Goal: Task Accomplishment & Management: Use online tool/utility

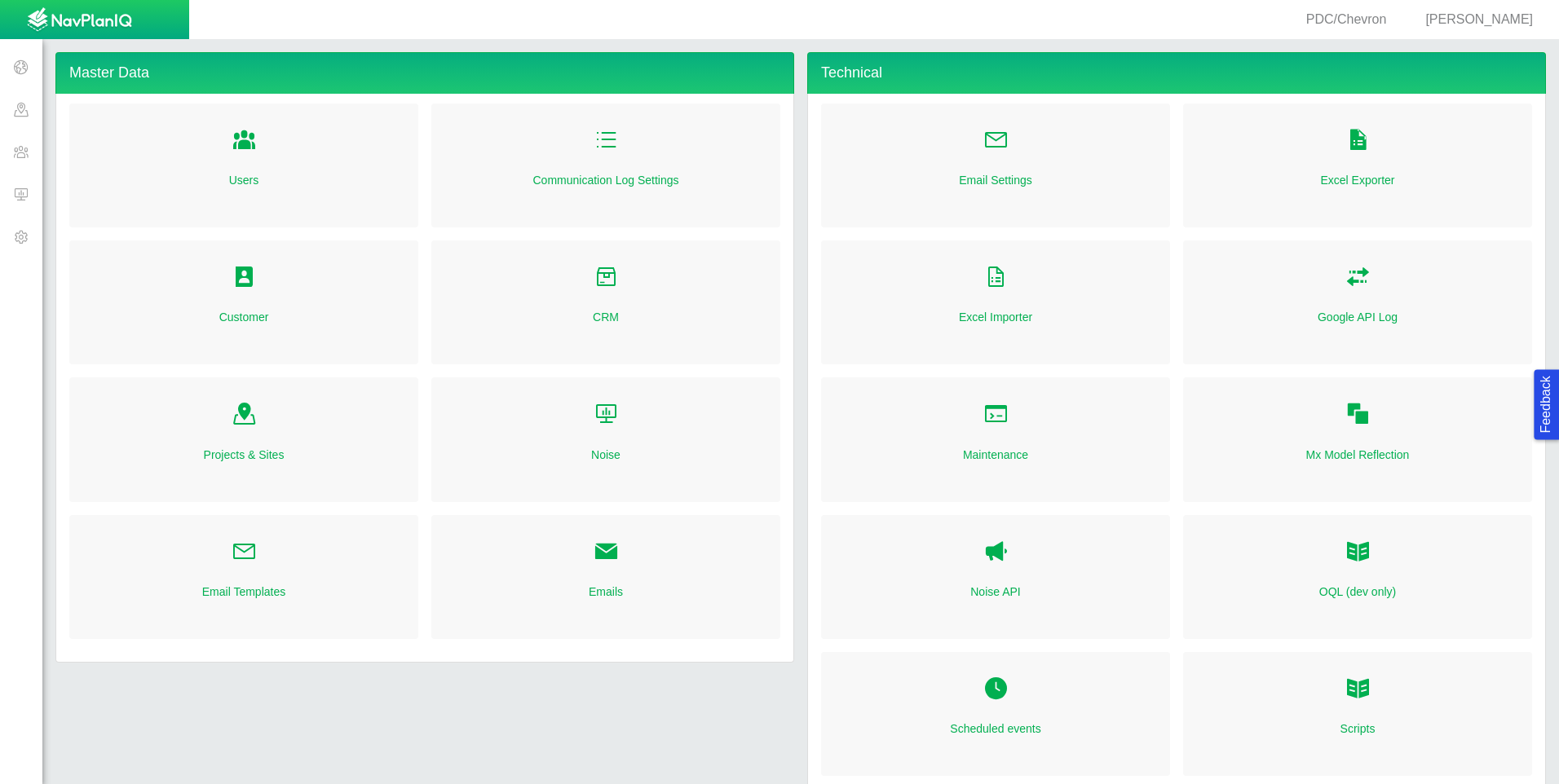
click at [22, 198] on span at bounding box center [21, 194] width 42 height 42
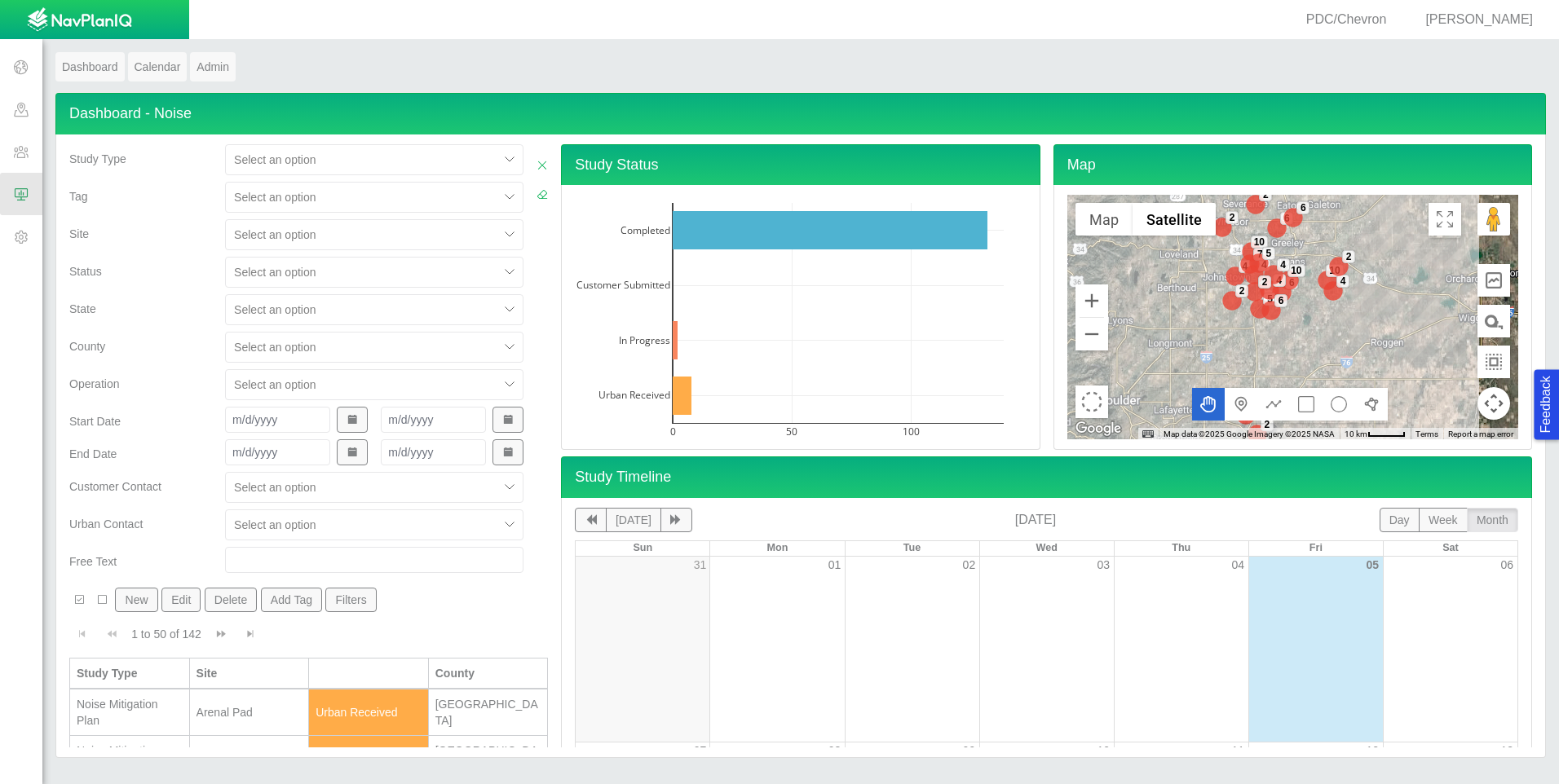
click at [1456, 40] on div "Dashboard Calendar Admin Dashboard - Noise Study Type Select an option Tag Sele…" at bounding box center [800, 405] width 1517 height 732
click at [1492, 9] on div "PDC/Chevron [PERSON_NAME]" at bounding box center [772, 20] width 1545 height 39
click at [1489, 18] on span "[PERSON_NAME]" at bounding box center [1478, 19] width 108 height 14
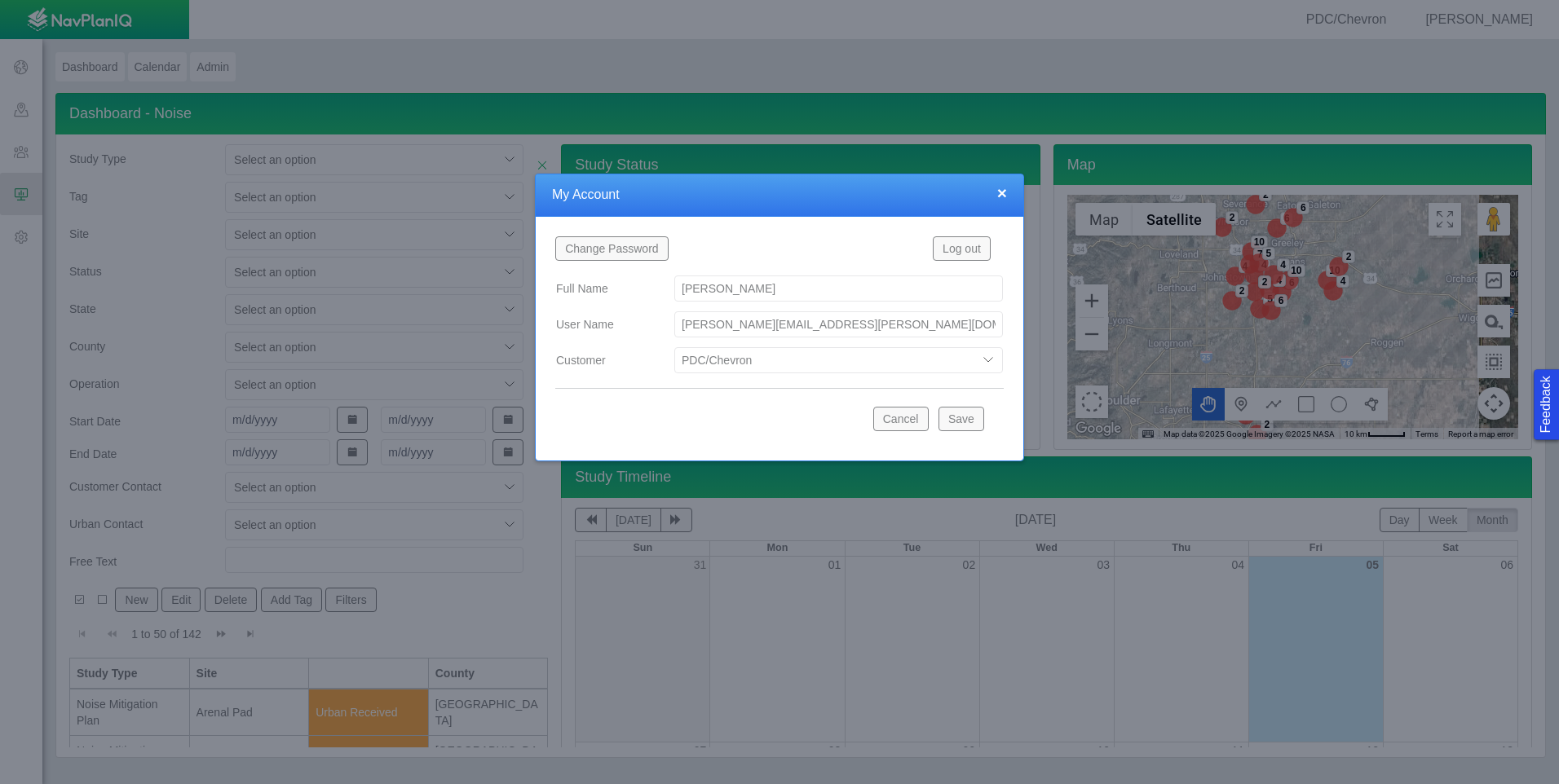
click at [887, 377] on div "Full Name [PERSON_NAME] User Name [PERSON_NAME][EMAIL_ADDRESS][PERSON_NAME][DOM…" at bounding box center [779, 357] width 448 height 167
click at [891, 363] on select "Bison Blue Green Solutions Chevron Civitas Koloma Oxy PDC/Chevron Prairie OC Ur…" at bounding box center [838, 360] width 328 height 26
click at [674, 347] on select "Bison Blue Green Solutions Chevron Civitas Koloma Oxy PDC/Chevron Prairie OC Ur…" at bounding box center [838, 360] width 328 height 26
select select "42784196460046054"
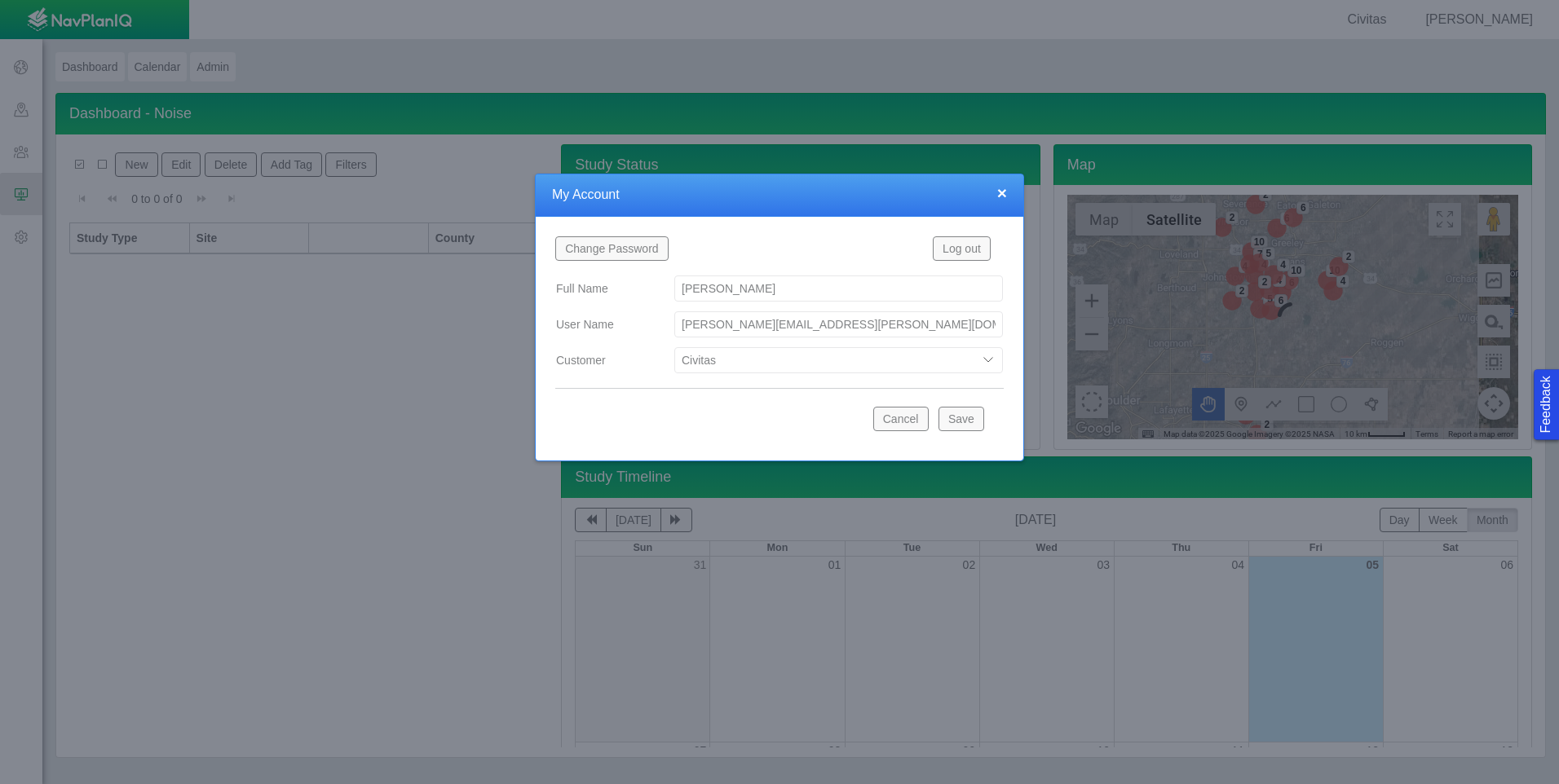
click at [969, 427] on button "Save" at bounding box center [962, 418] width 46 height 25
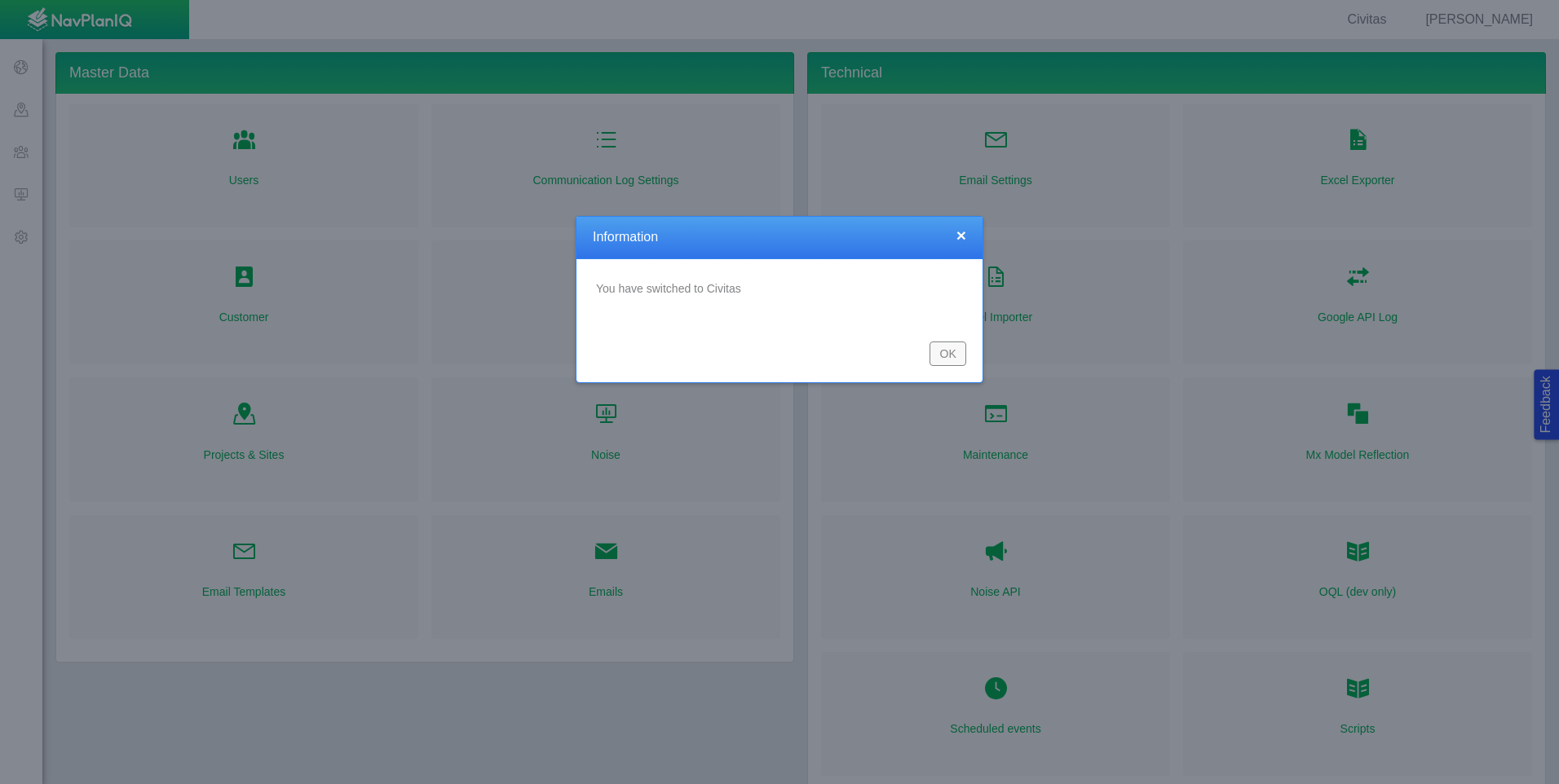
click at [917, 355] on div "OK" at bounding box center [779, 353] width 406 height 57
click at [946, 347] on button "OK" at bounding box center [947, 353] width 36 height 25
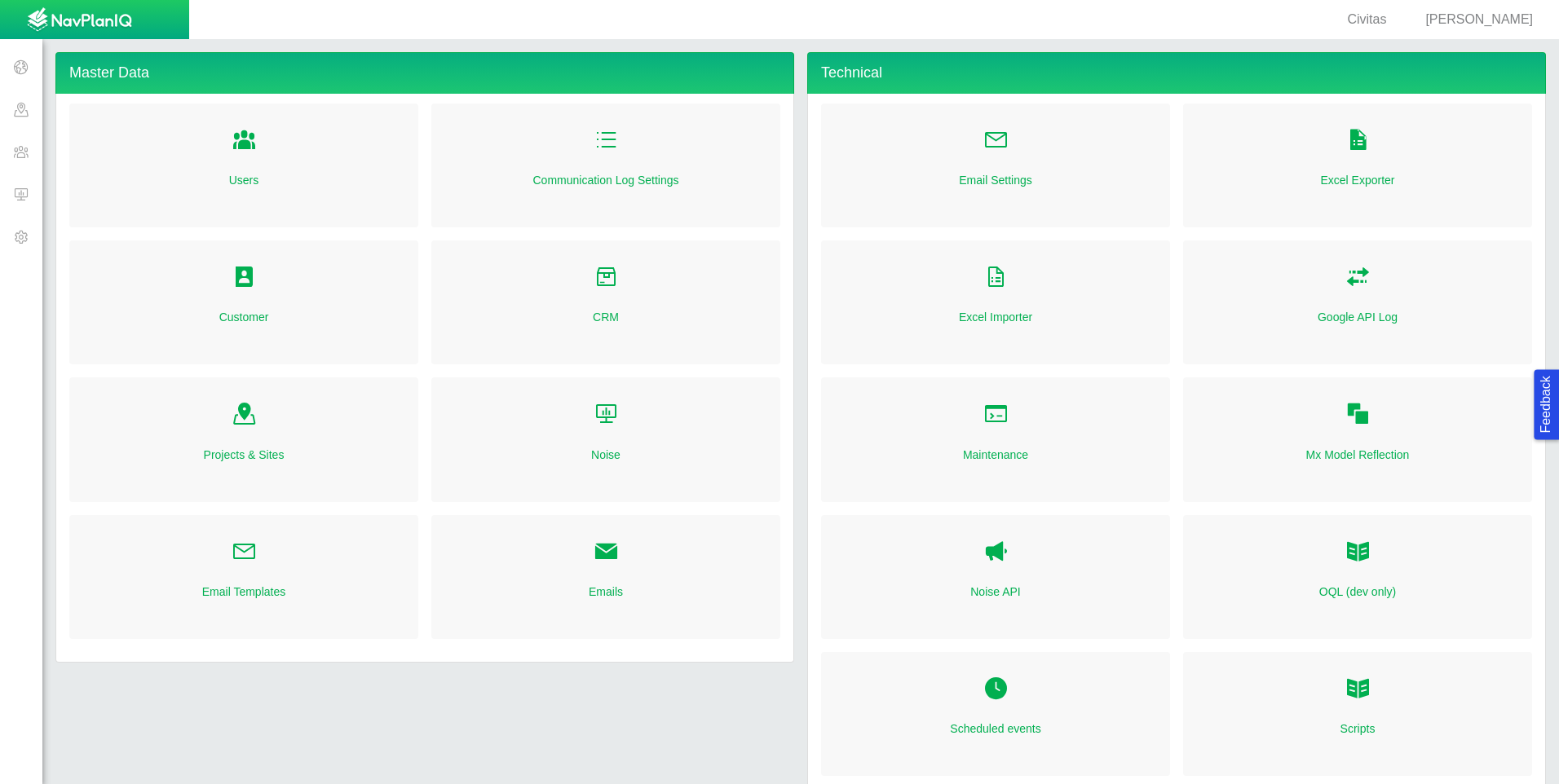
click at [15, 195] on span at bounding box center [21, 194] width 42 height 42
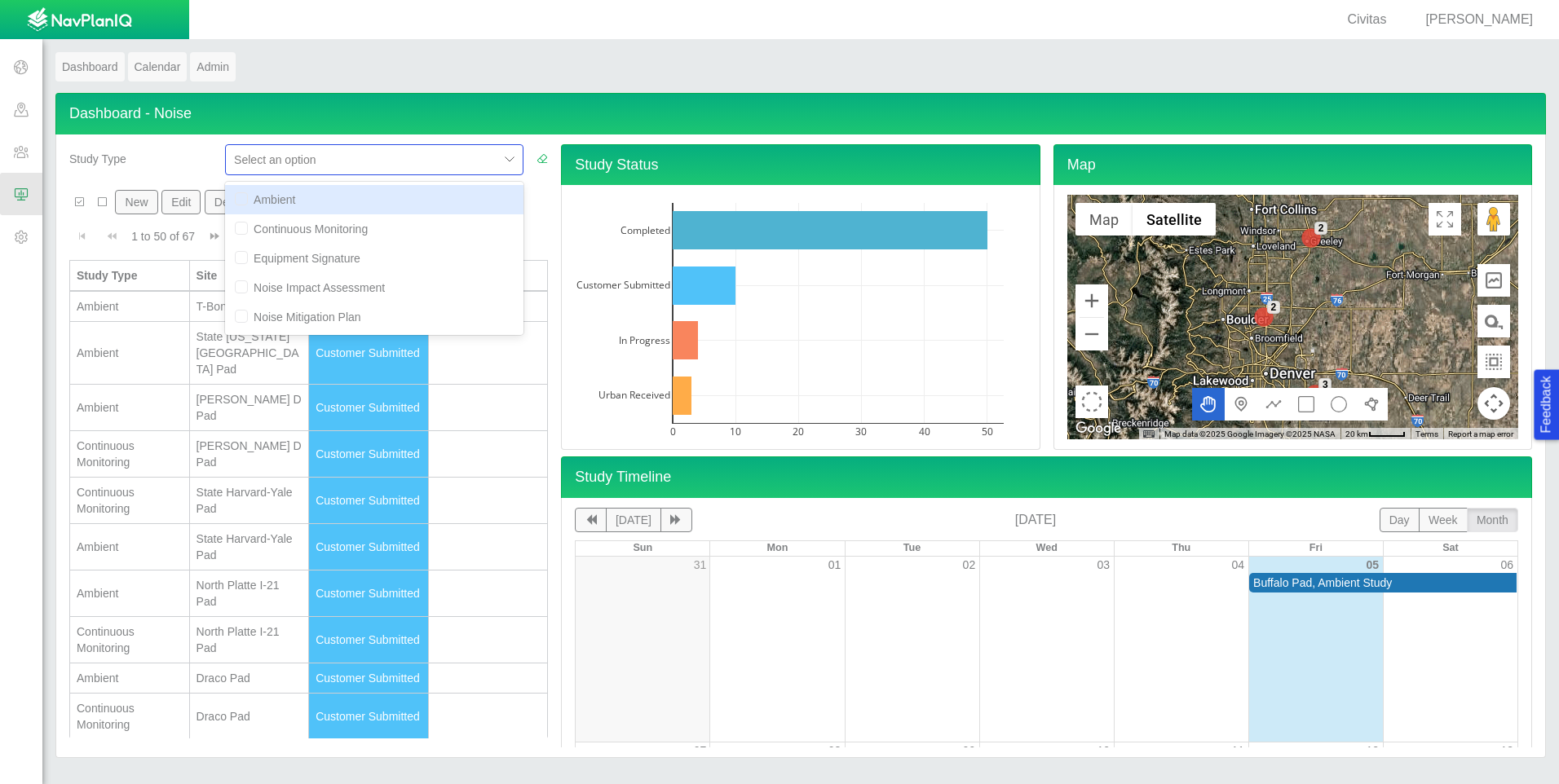
click at [505, 158] on div at bounding box center [510, 160] width 25 height 25
click at [193, 144] on div "Study Type" at bounding box center [141, 155] width 143 height 23
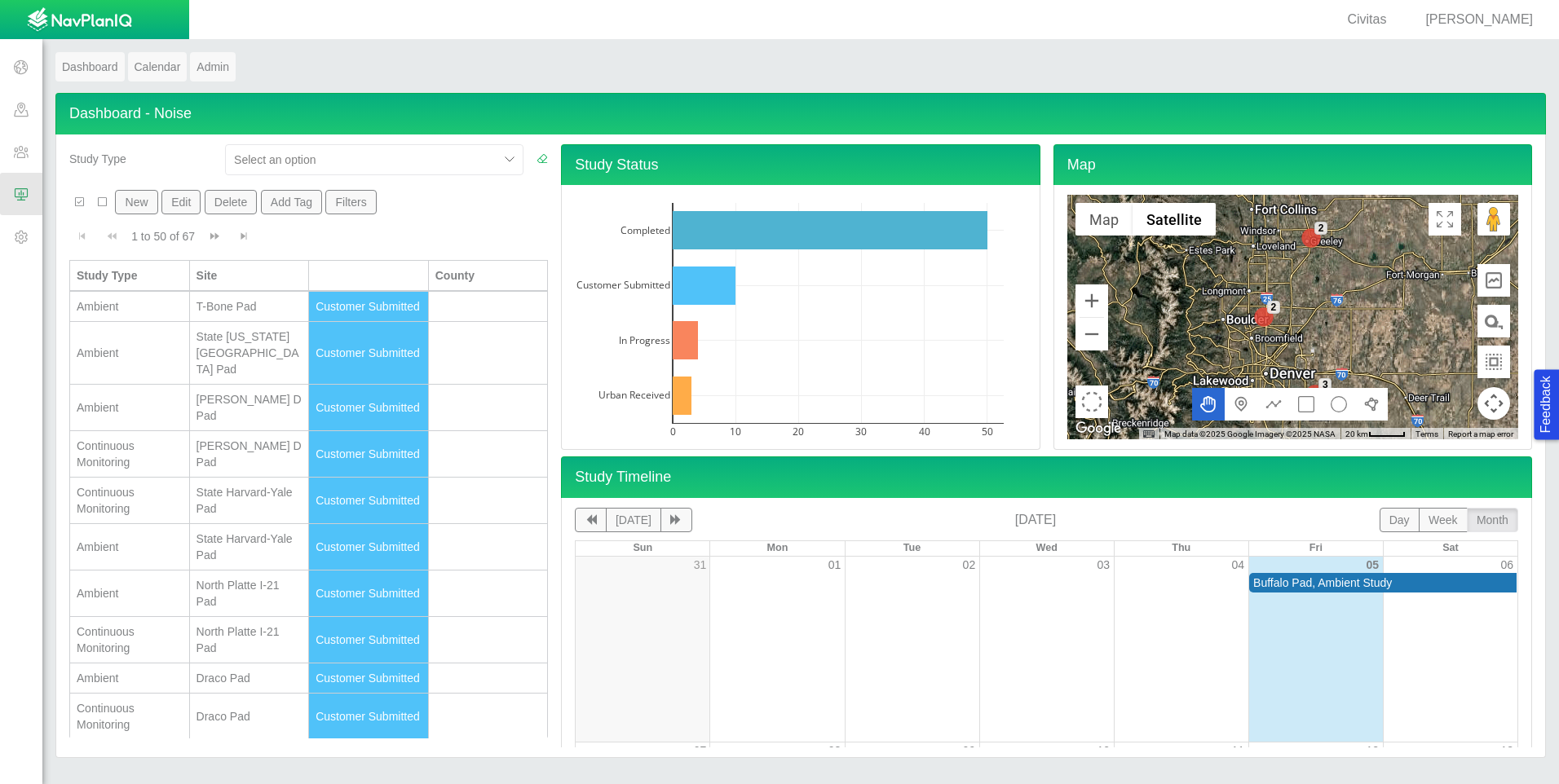
click at [363, 208] on button "Filters" at bounding box center [350, 202] width 52 height 25
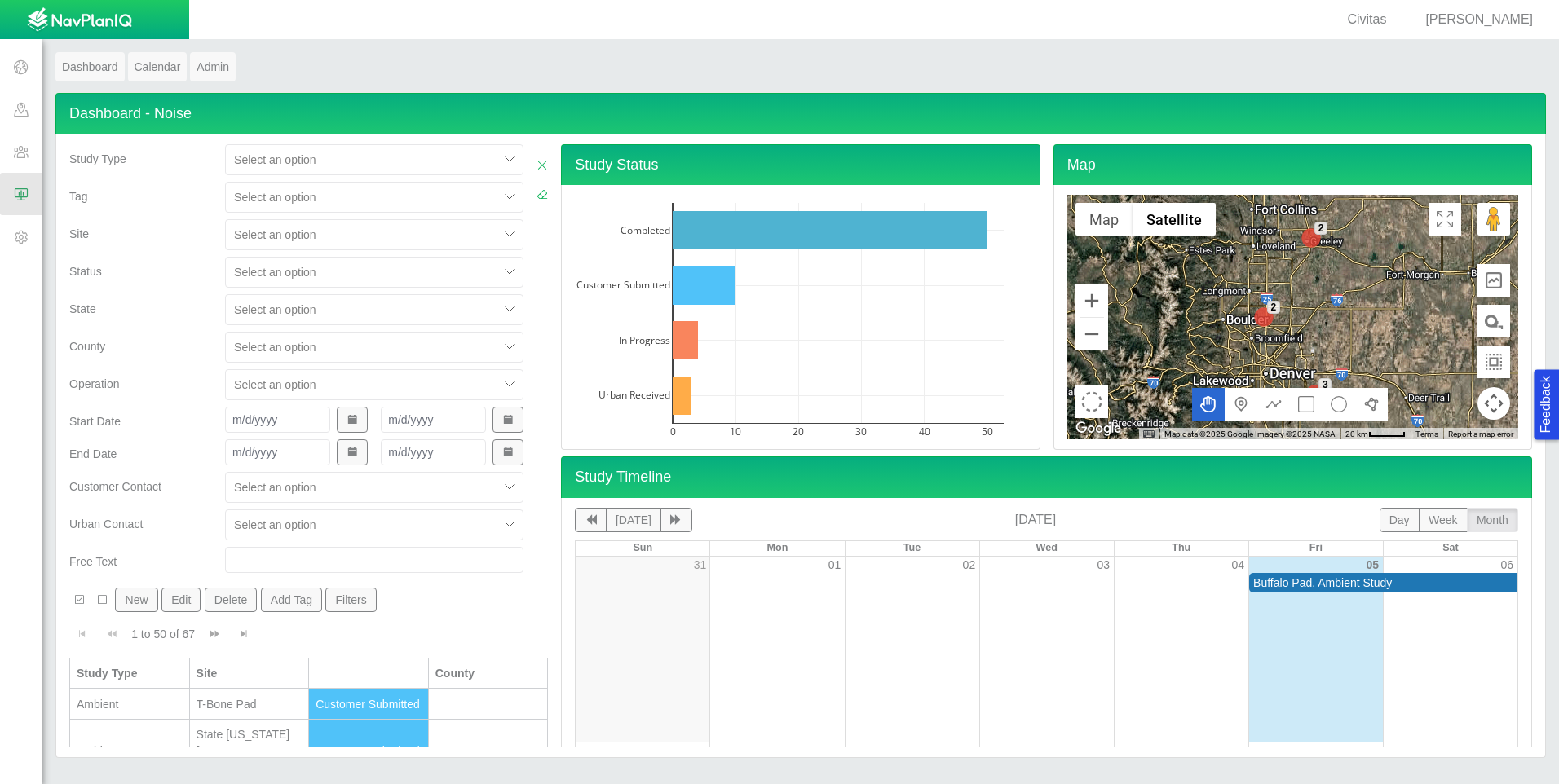
click at [498, 230] on div at bounding box center [510, 234] width 25 height 25
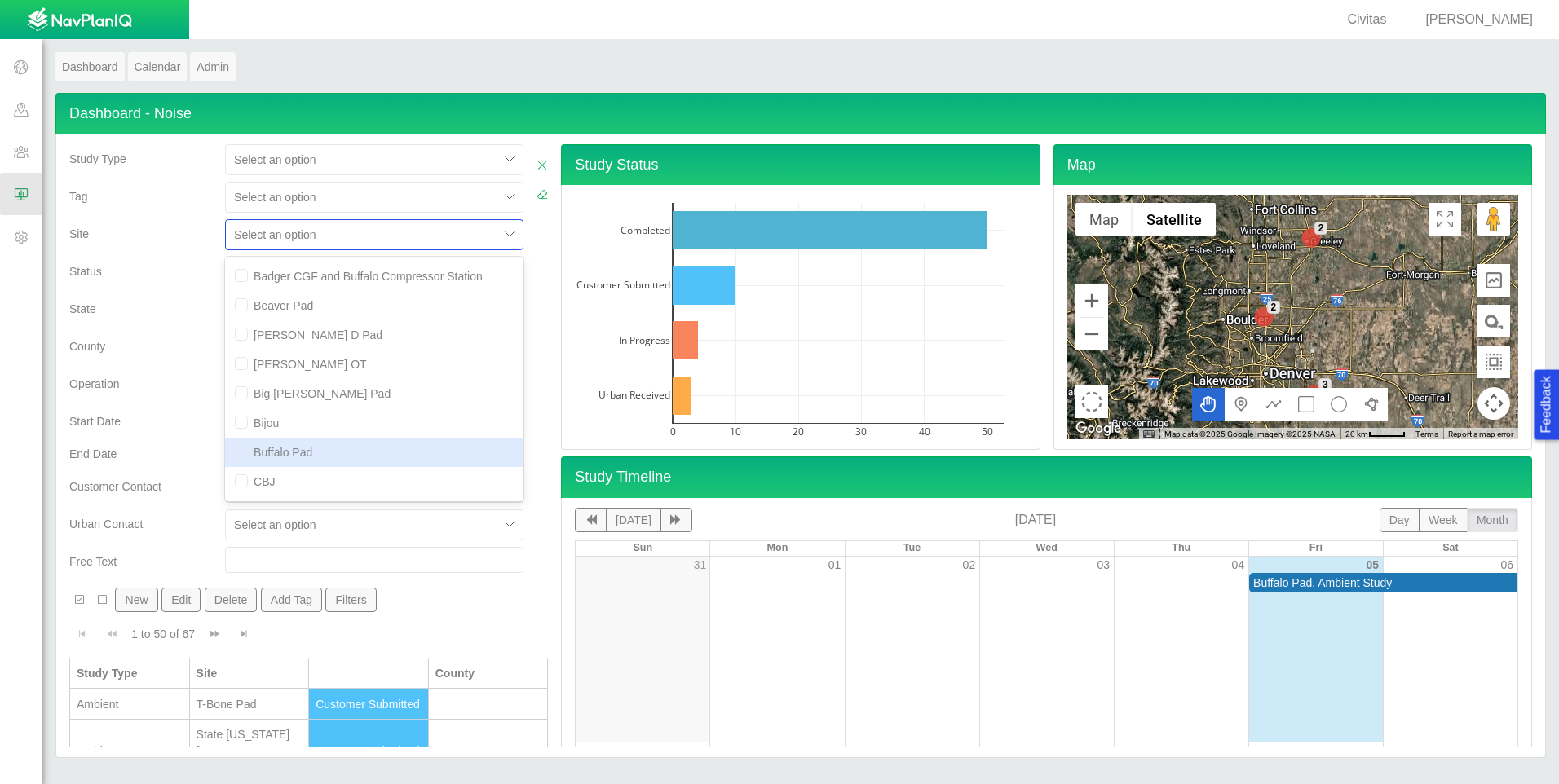
scroll to position [81, 0]
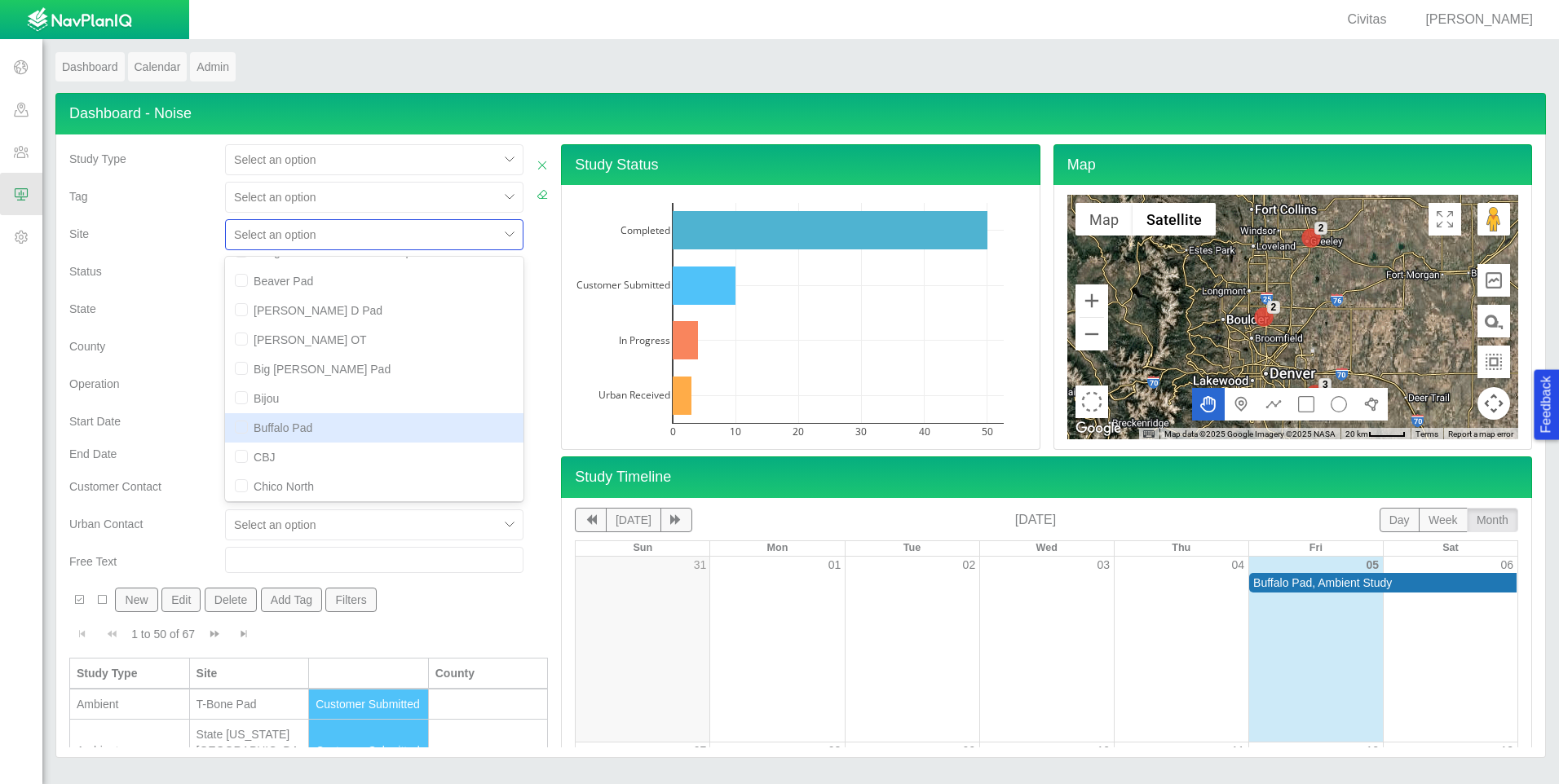
click at [235, 431] on input "checkbox" at bounding box center [241, 427] width 13 height 13
checkbox input "true"
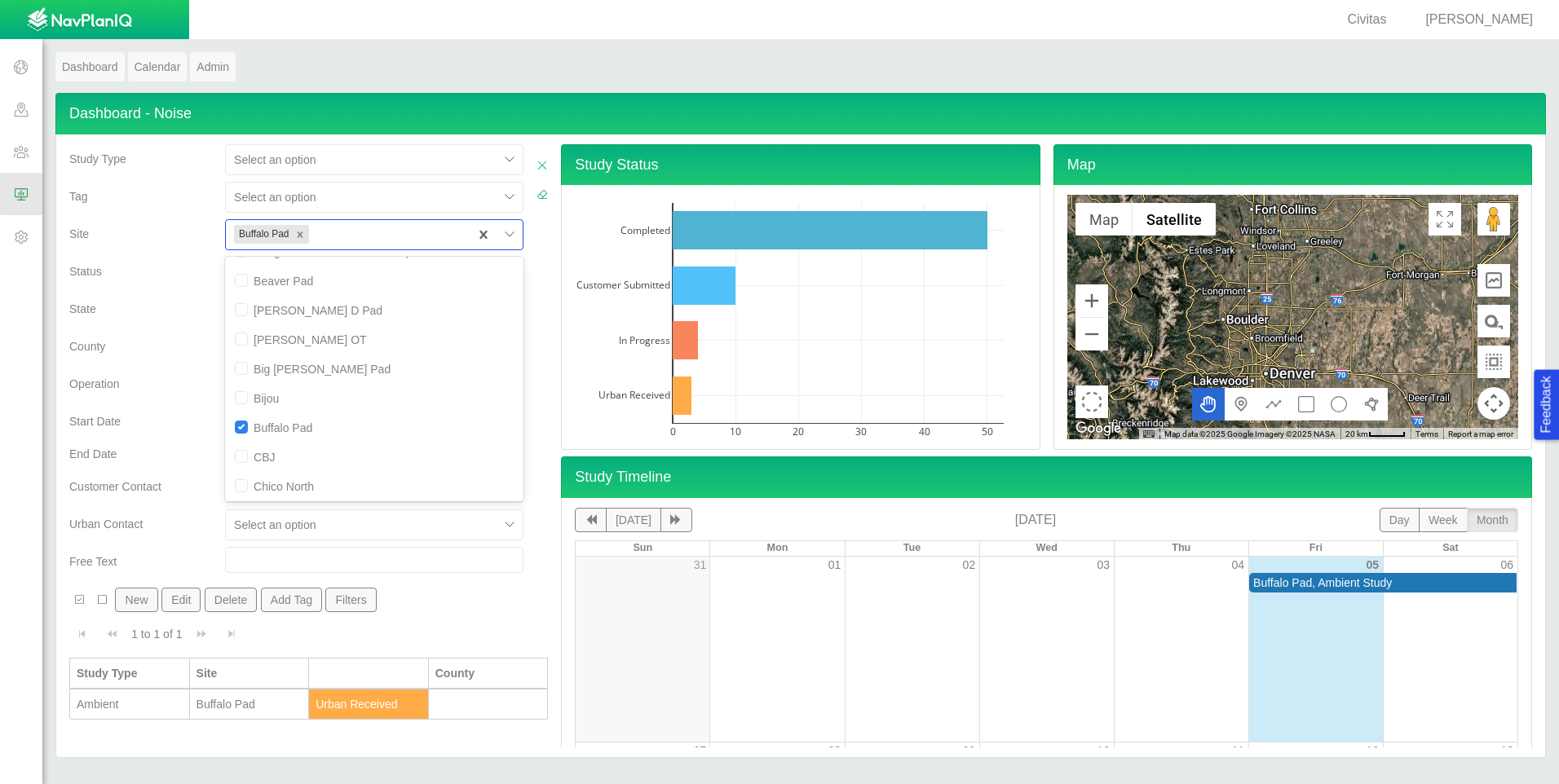
click at [184, 355] on div "County" at bounding box center [140, 350] width 155 height 37
click at [143, 703] on div "Ambient" at bounding box center [129, 703] width 106 height 16
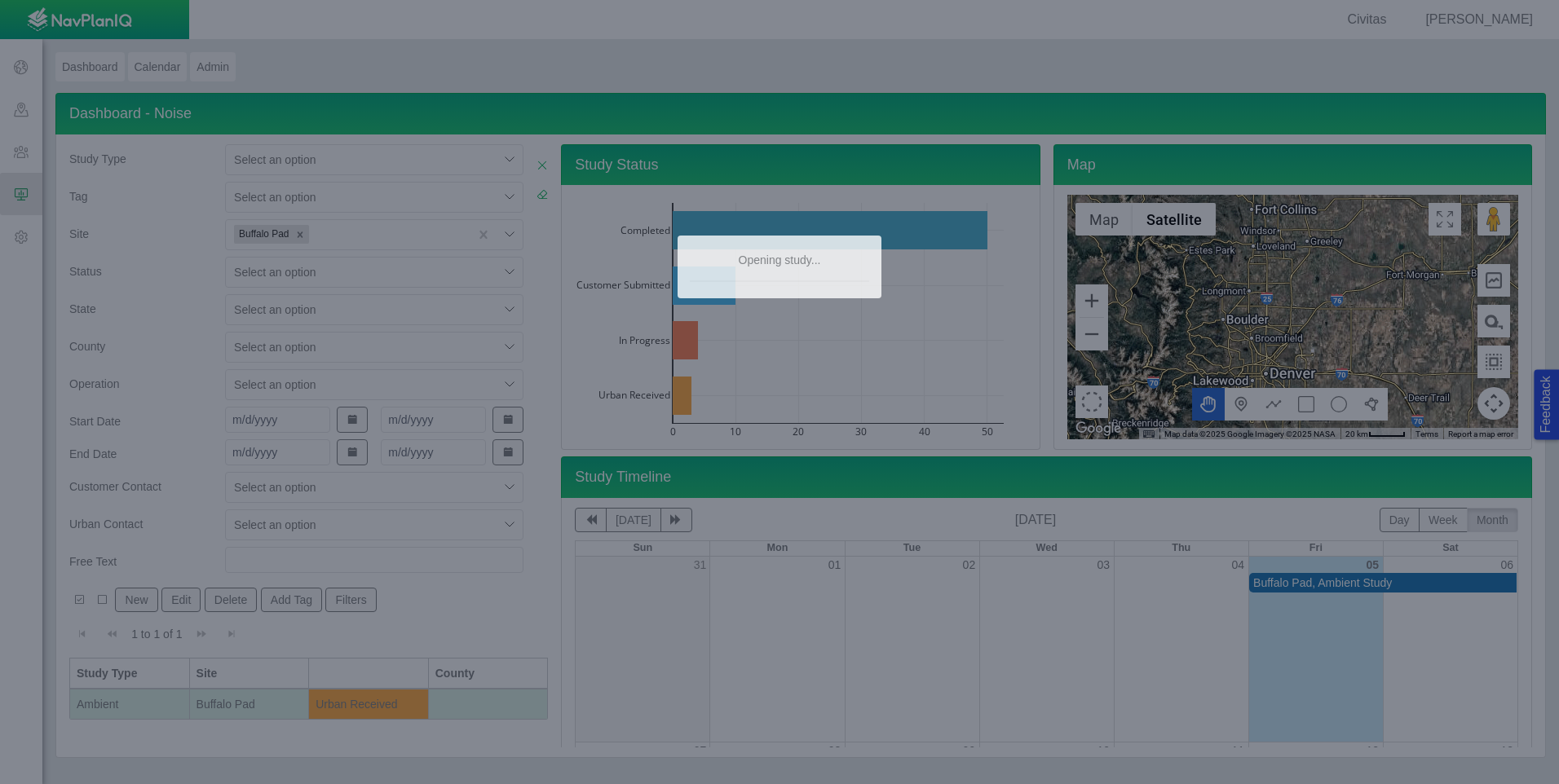
type textarea "x"
select select "CostumerReview"
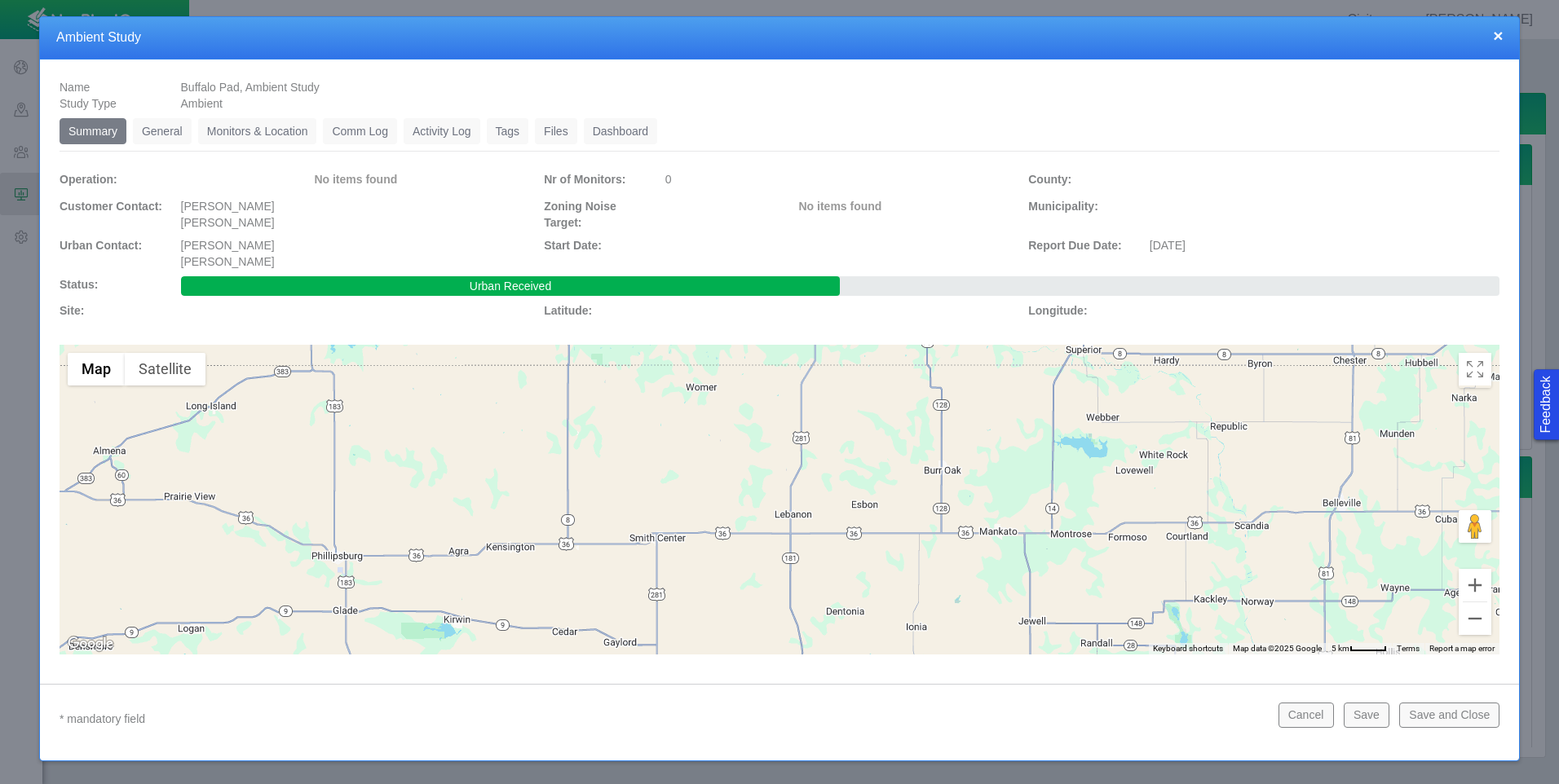
click at [261, 130] on link "Monitors & Location" at bounding box center [257, 131] width 119 height 26
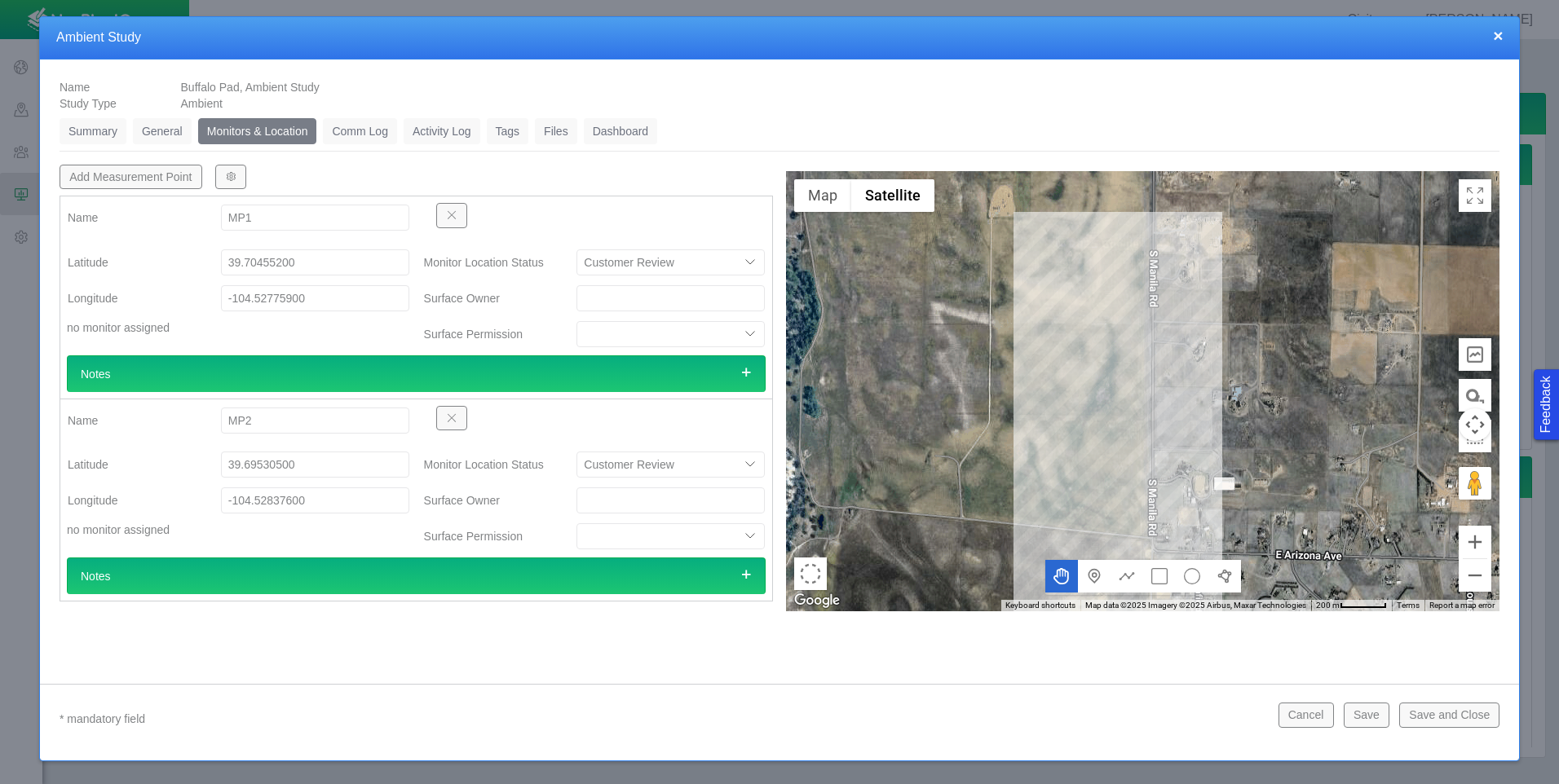
click at [1497, 33] on button "×" at bounding box center [1498, 36] width 10 height 17
